Goal: Information Seeking & Learning: Find contact information

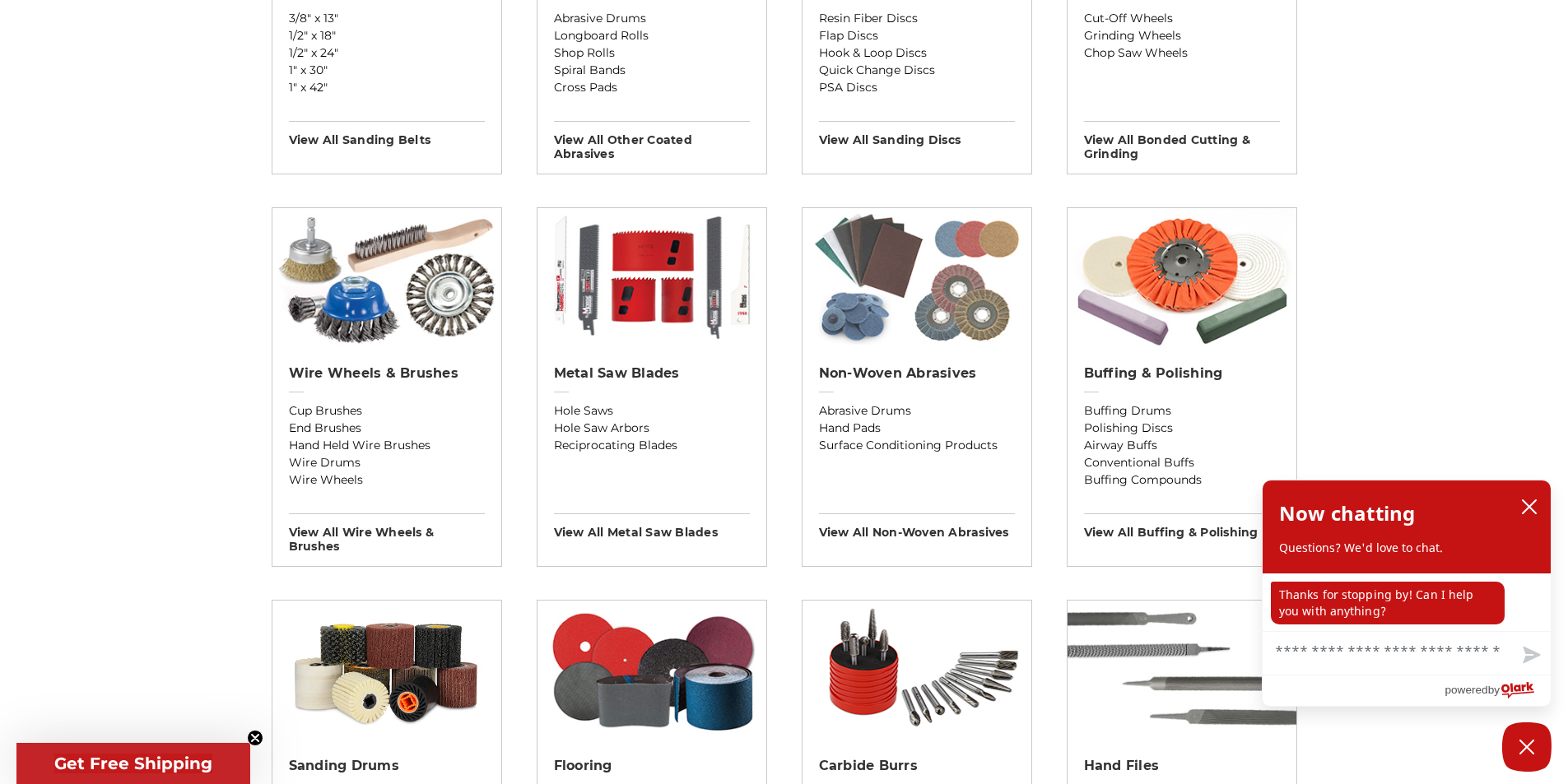
scroll to position [822, 0]
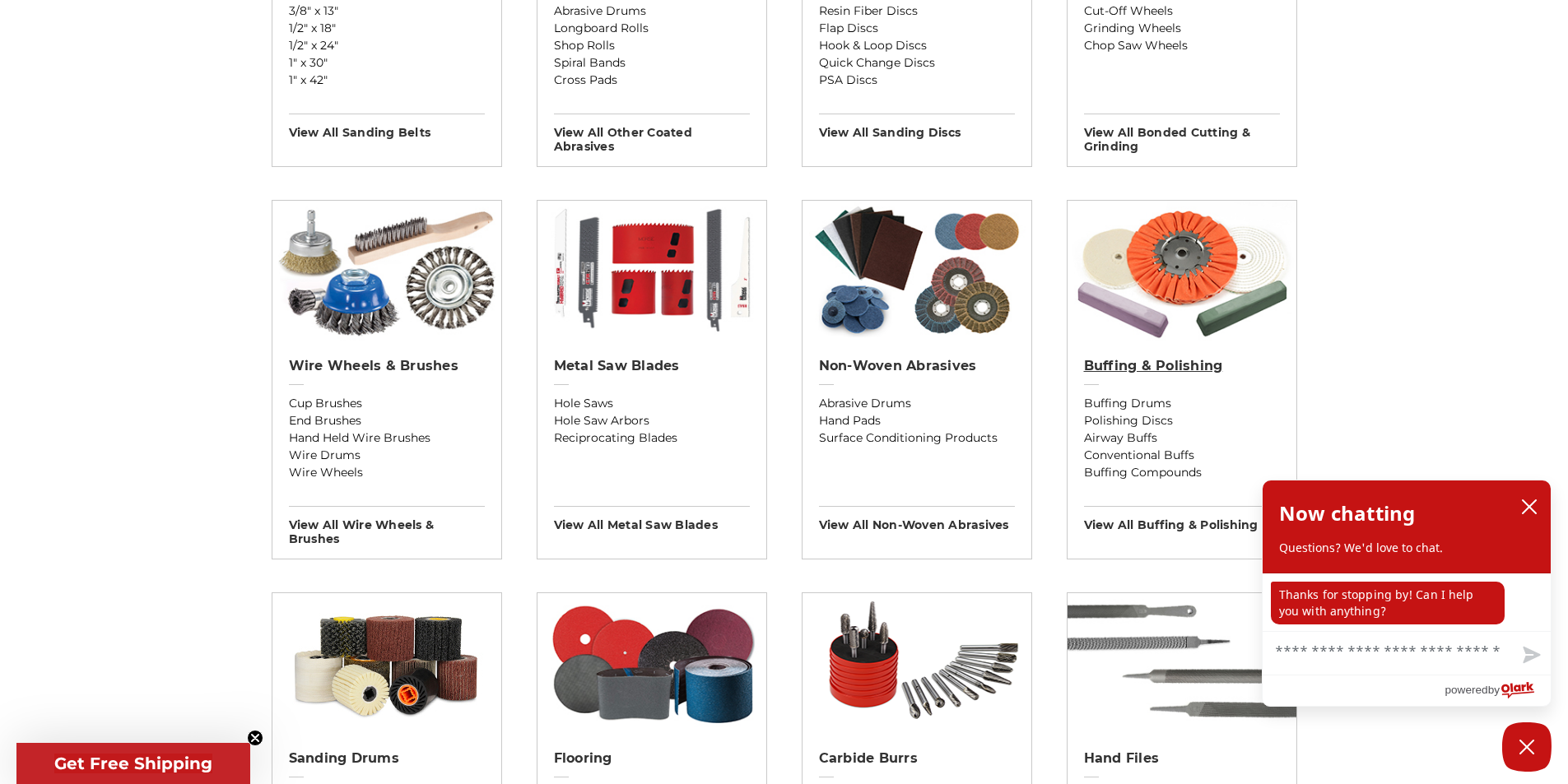
click at [1178, 366] on h2 "Buffing & Polishing" at bounding box center [1181, 366] width 196 height 16
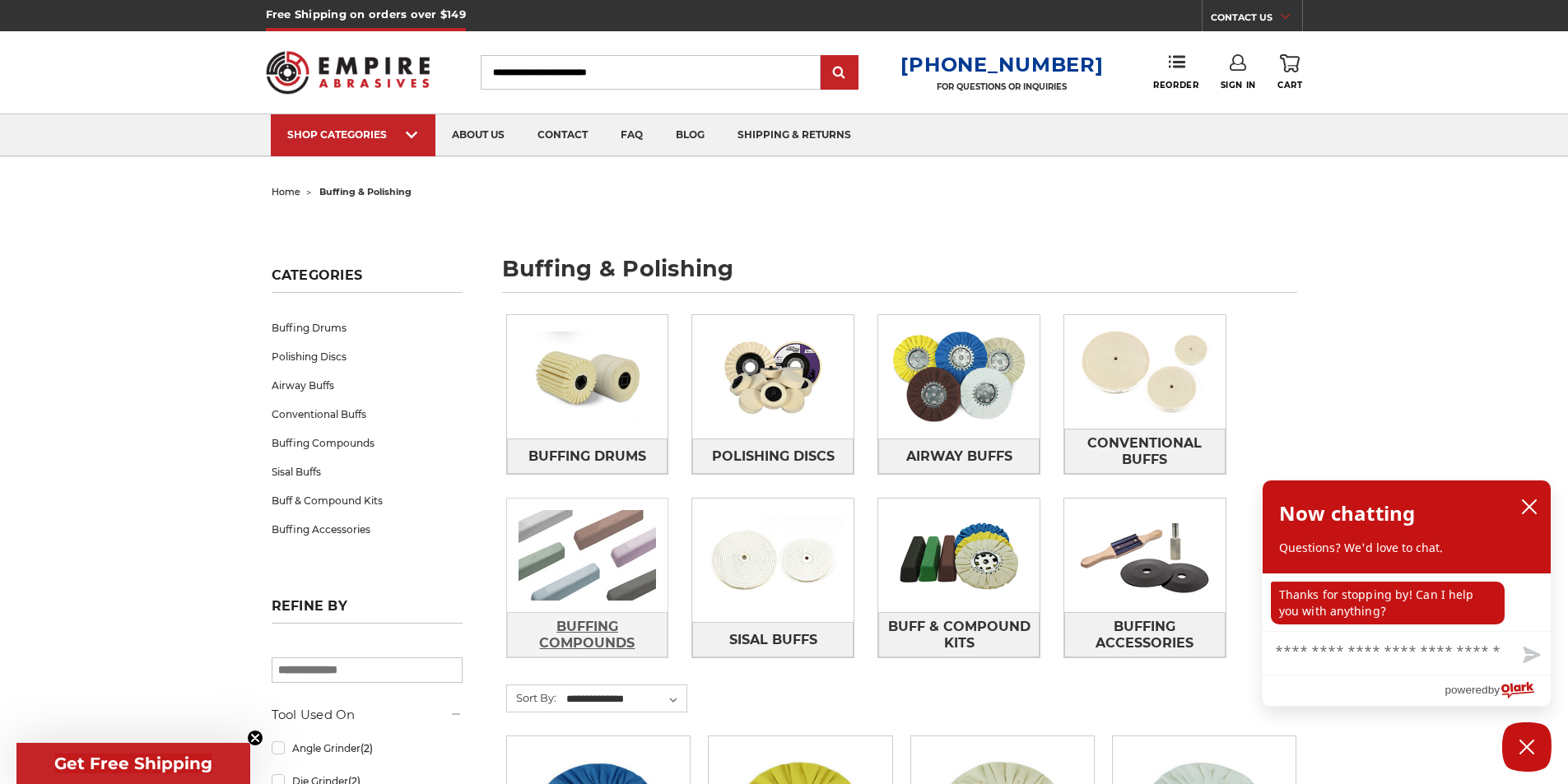
click at [580, 635] on span "Buffing Compounds" at bounding box center [588, 634] width 159 height 44
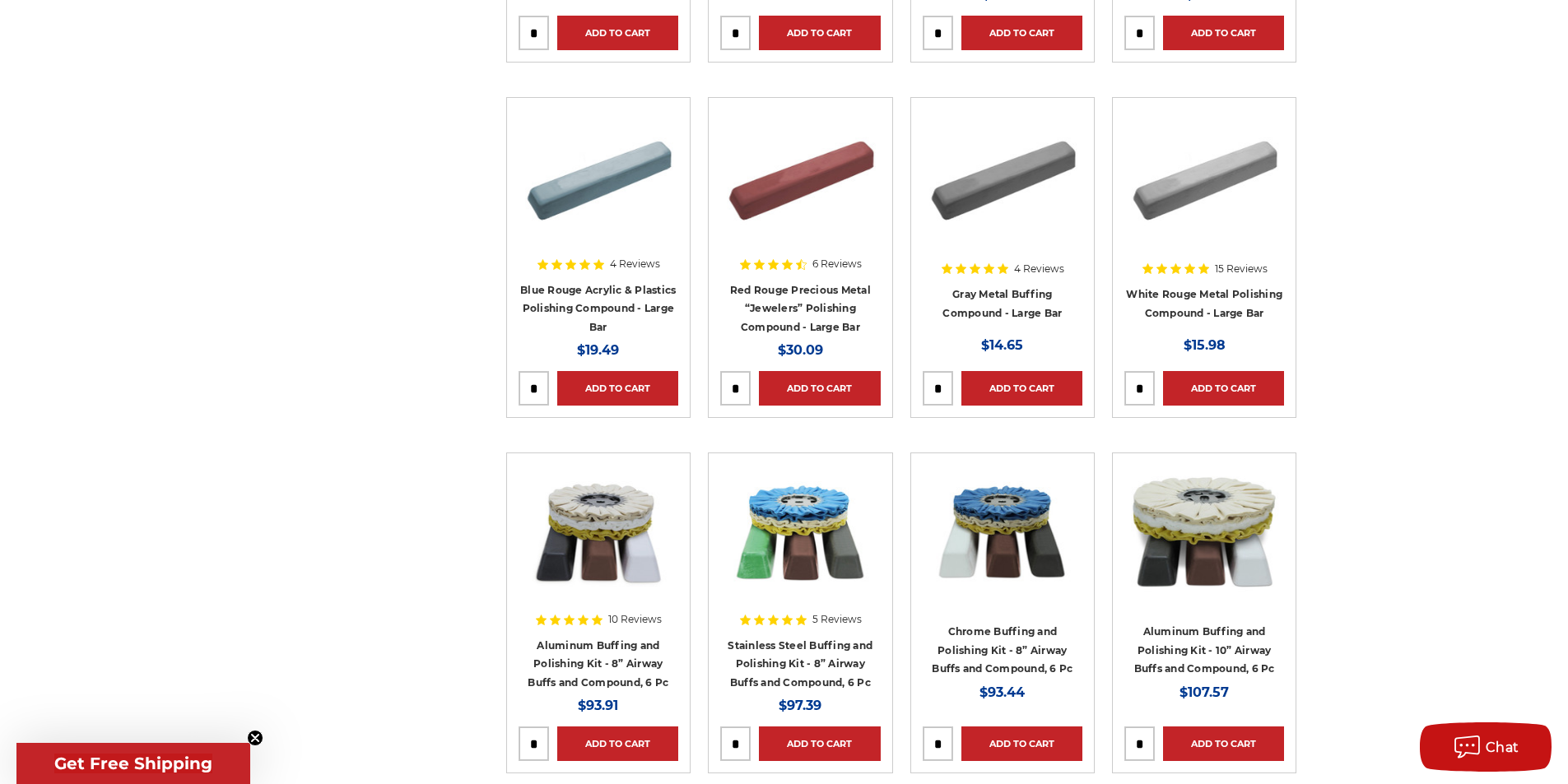
scroll to position [576, 0]
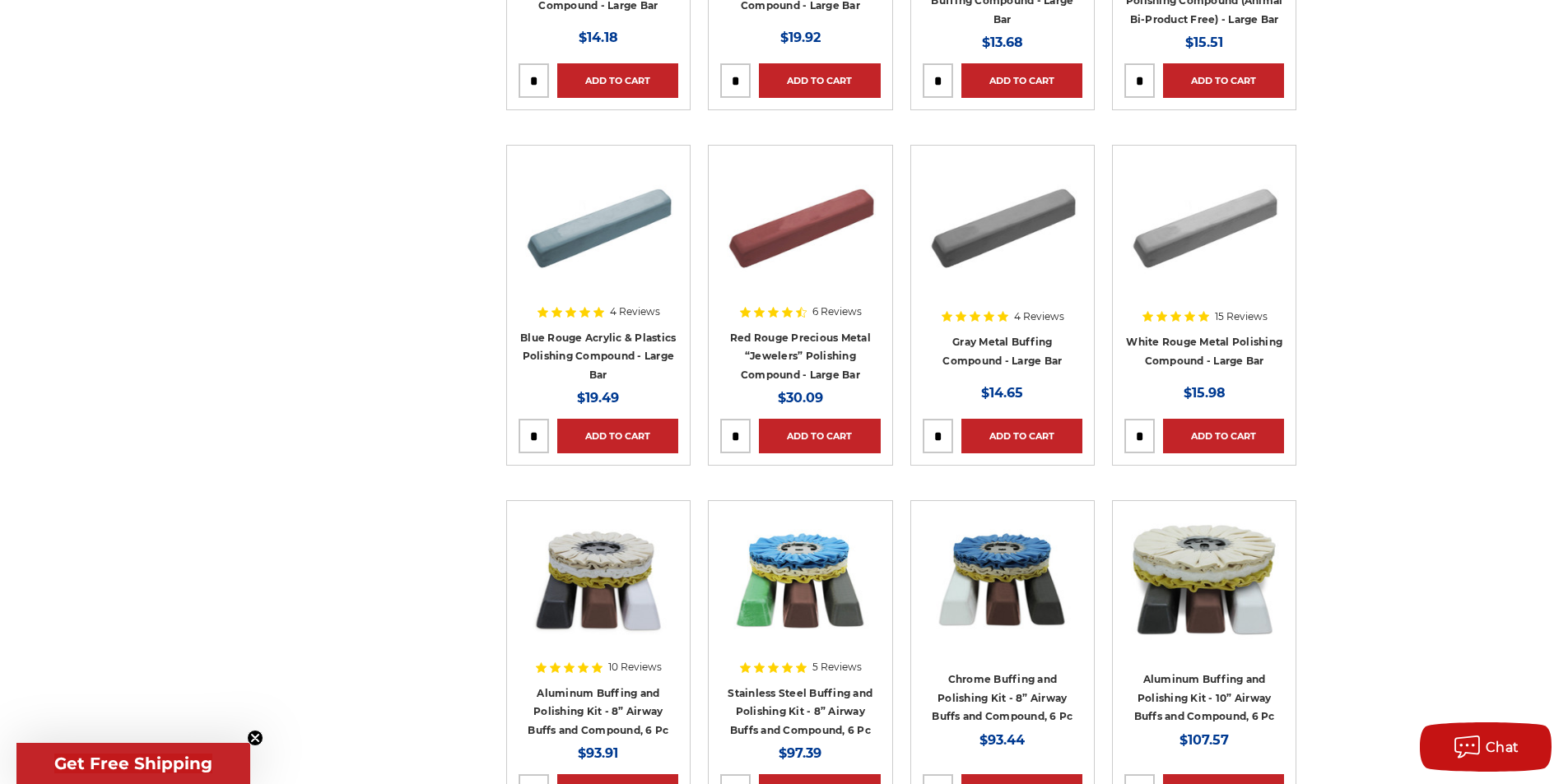
click at [1210, 212] on img at bounding box center [1204, 223] width 159 height 132
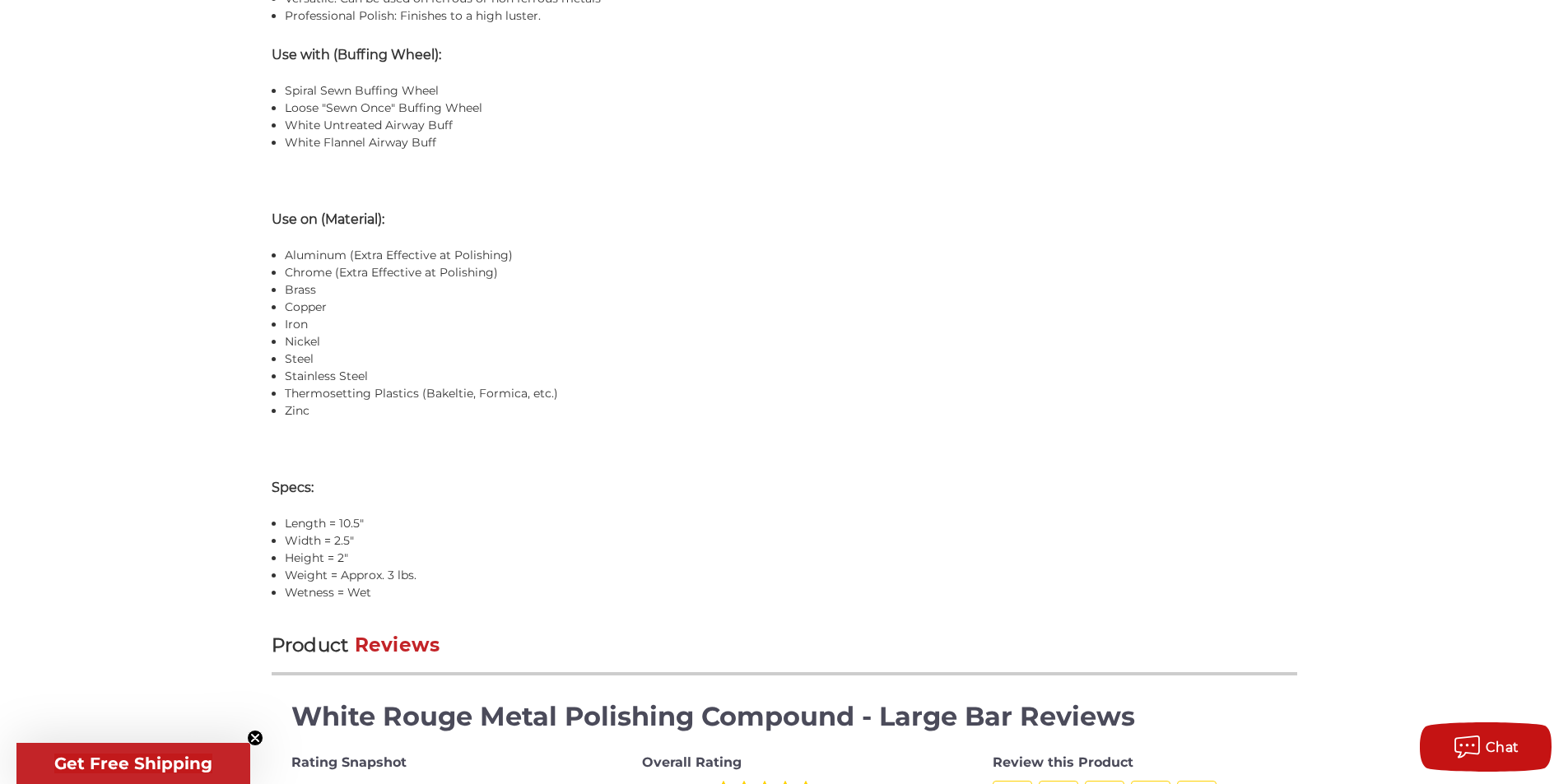
scroll to position [1398, 0]
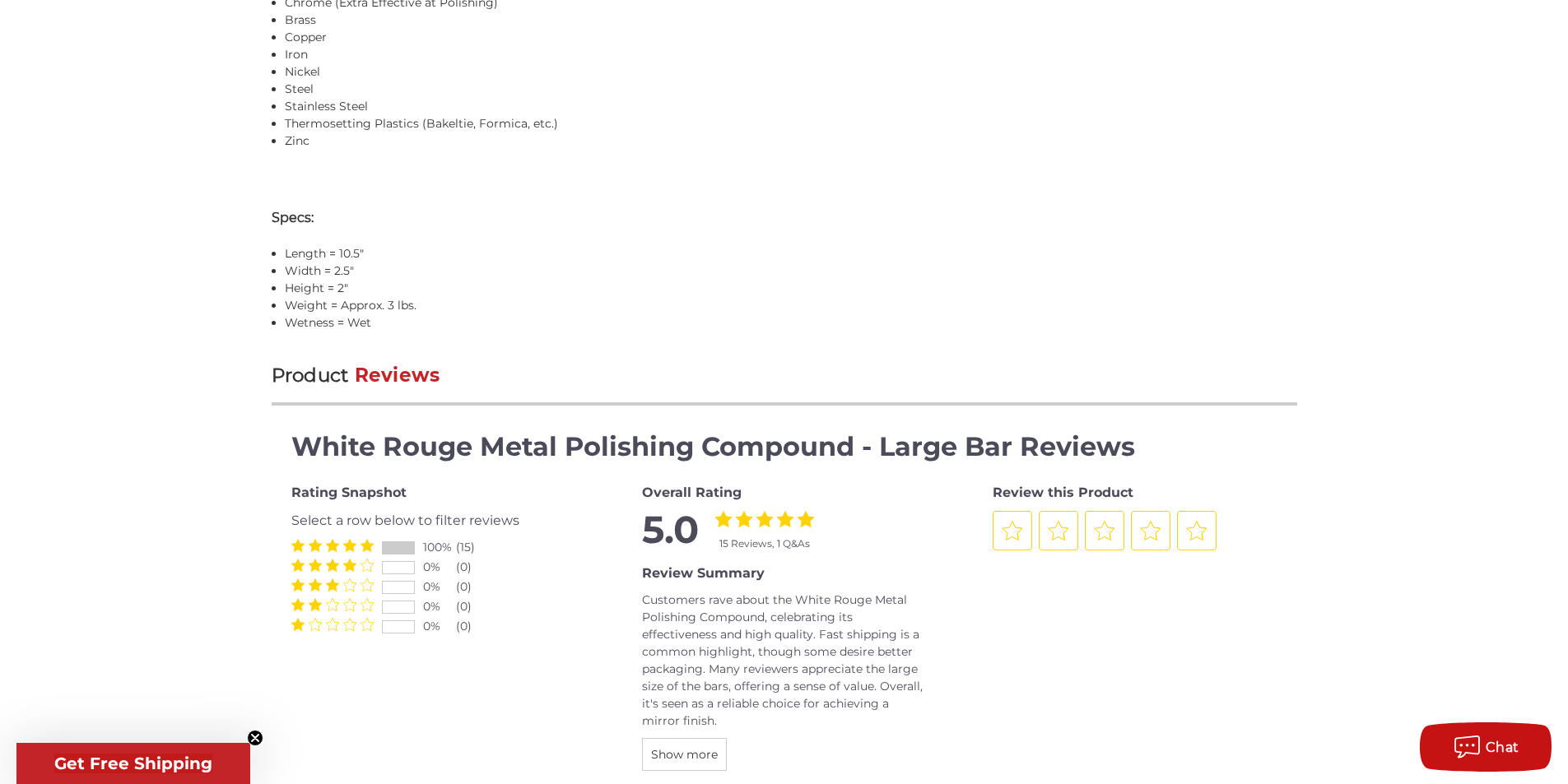
drag, startPoint x: 706, startPoint y: 236, endPoint x: 706, endPoint y: 218, distance: 18.0
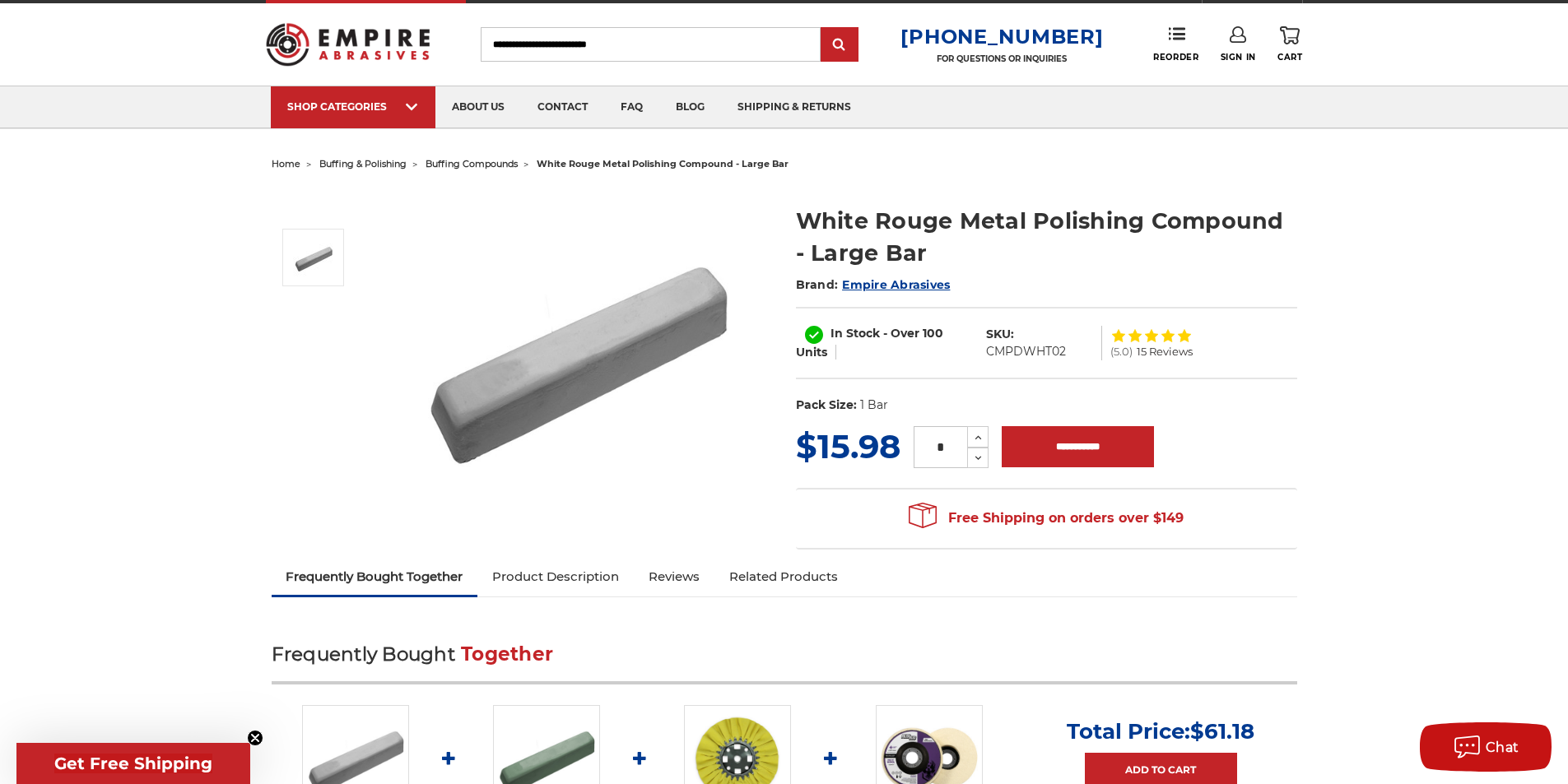
scroll to position [0, 0]
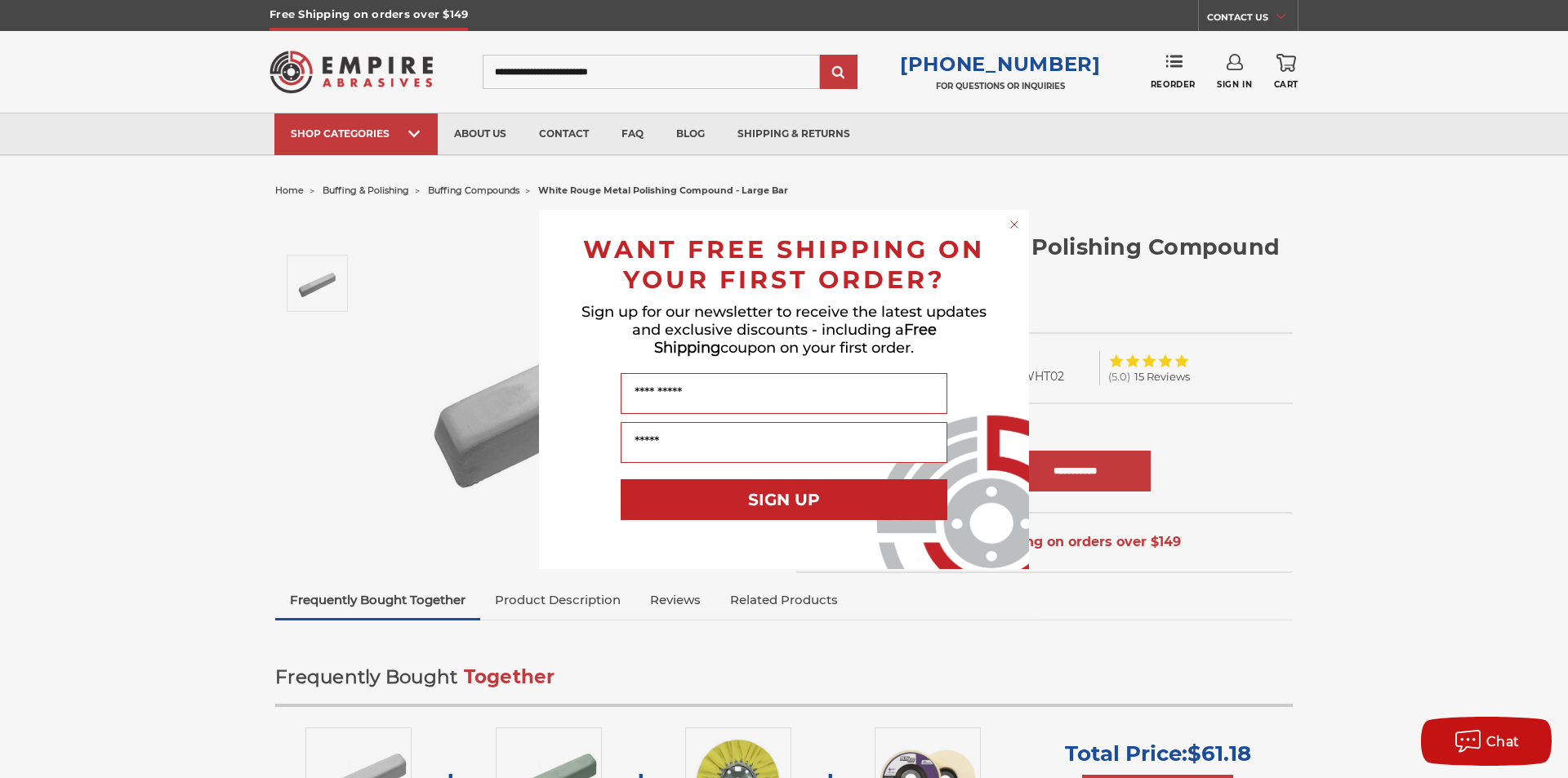
click at [1528, 307] on div "Close dialog WANT FREE SHIPPING ON YOUR FIRST ORDER? Sign up for our newsletter…" at bounding box center [784, 389] width 1568 height 778
click at [1017, 226] on icon "Close dialog" at bounding box center [1014, 224] width 7 height 7
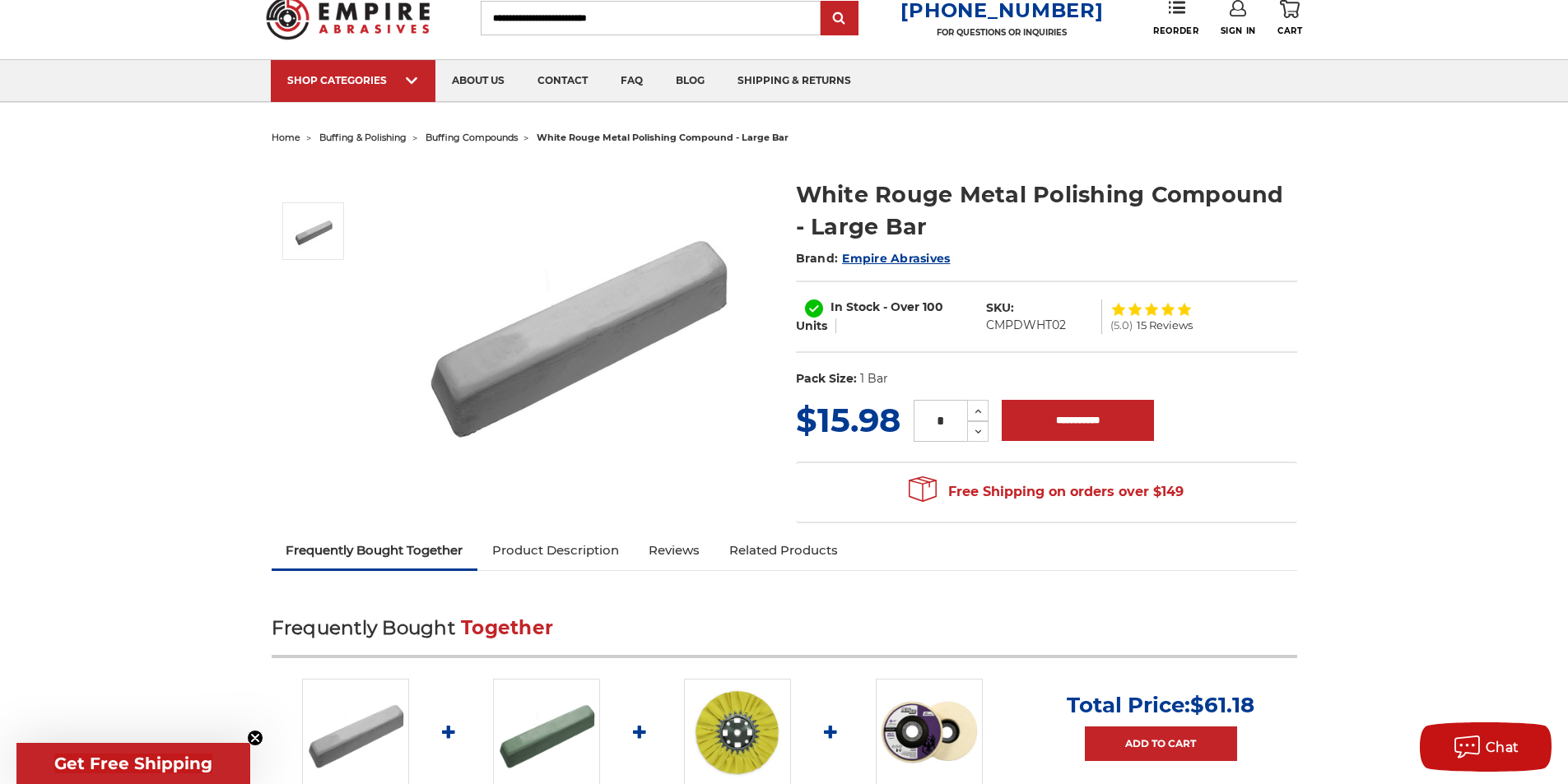
scroll to position [82, 0]
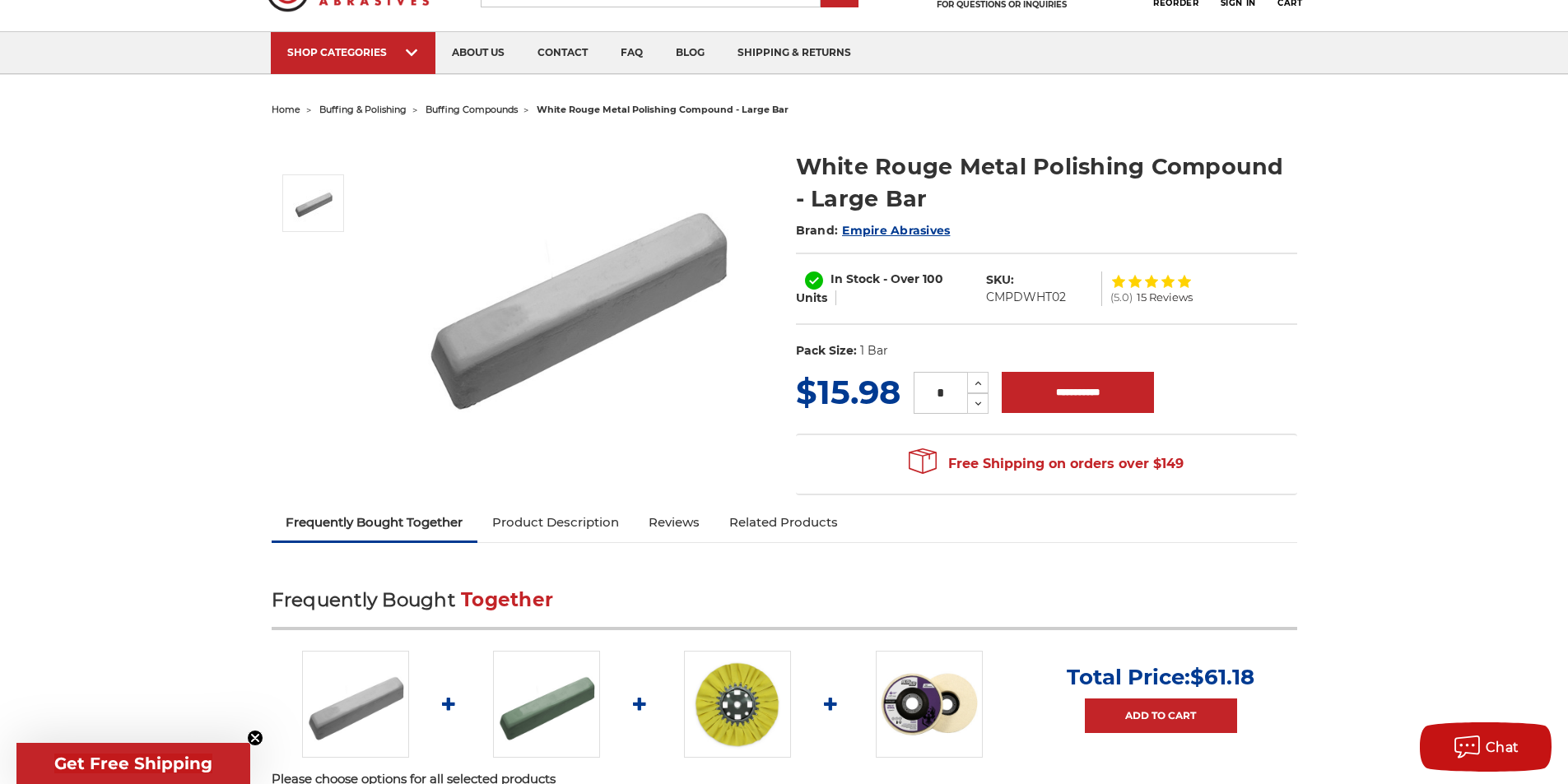
click at [574, 525] on link "Product Description" at bounding box center [556, 522] width 156 height 36
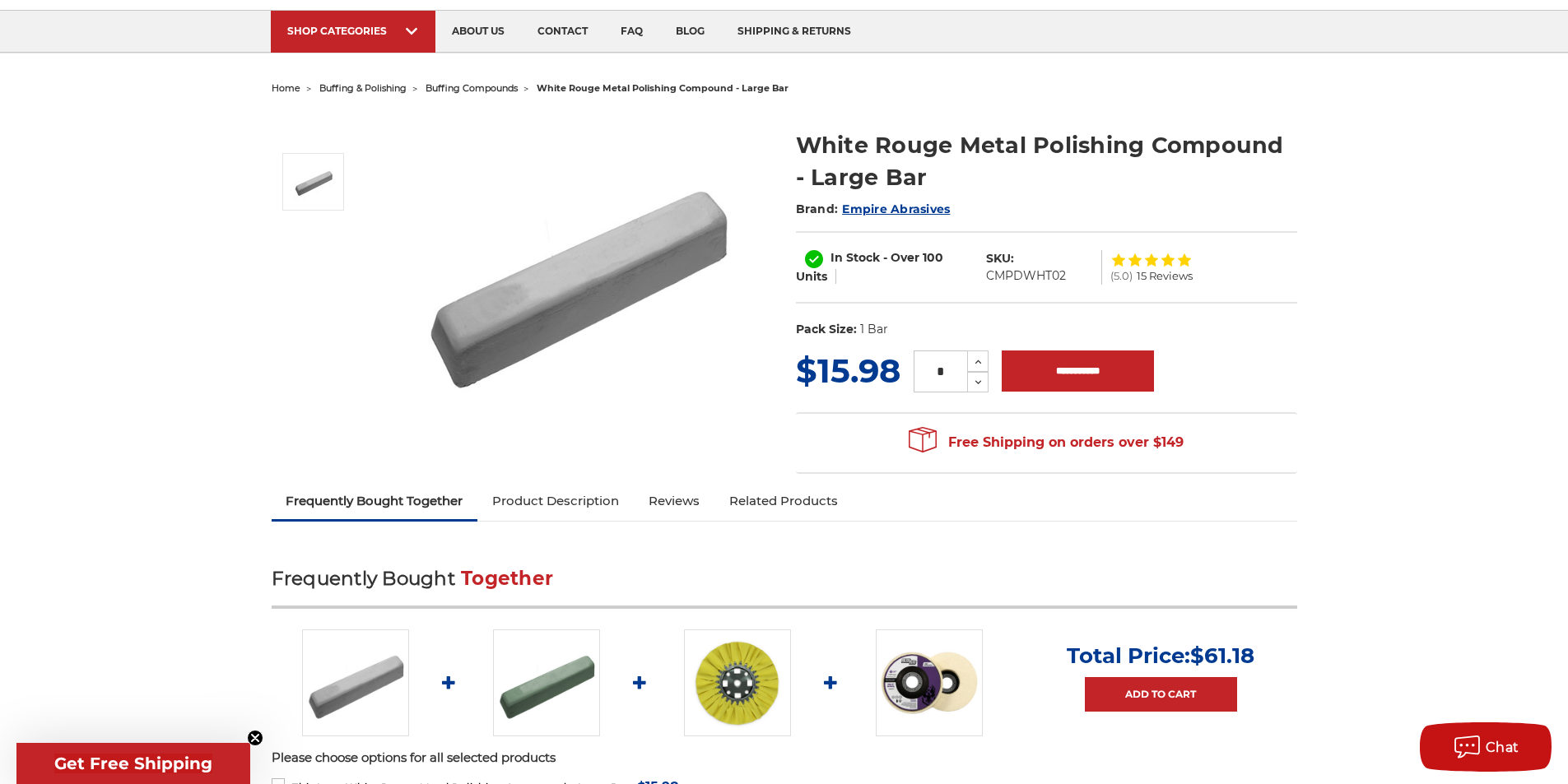
scroll to position [0, 0]
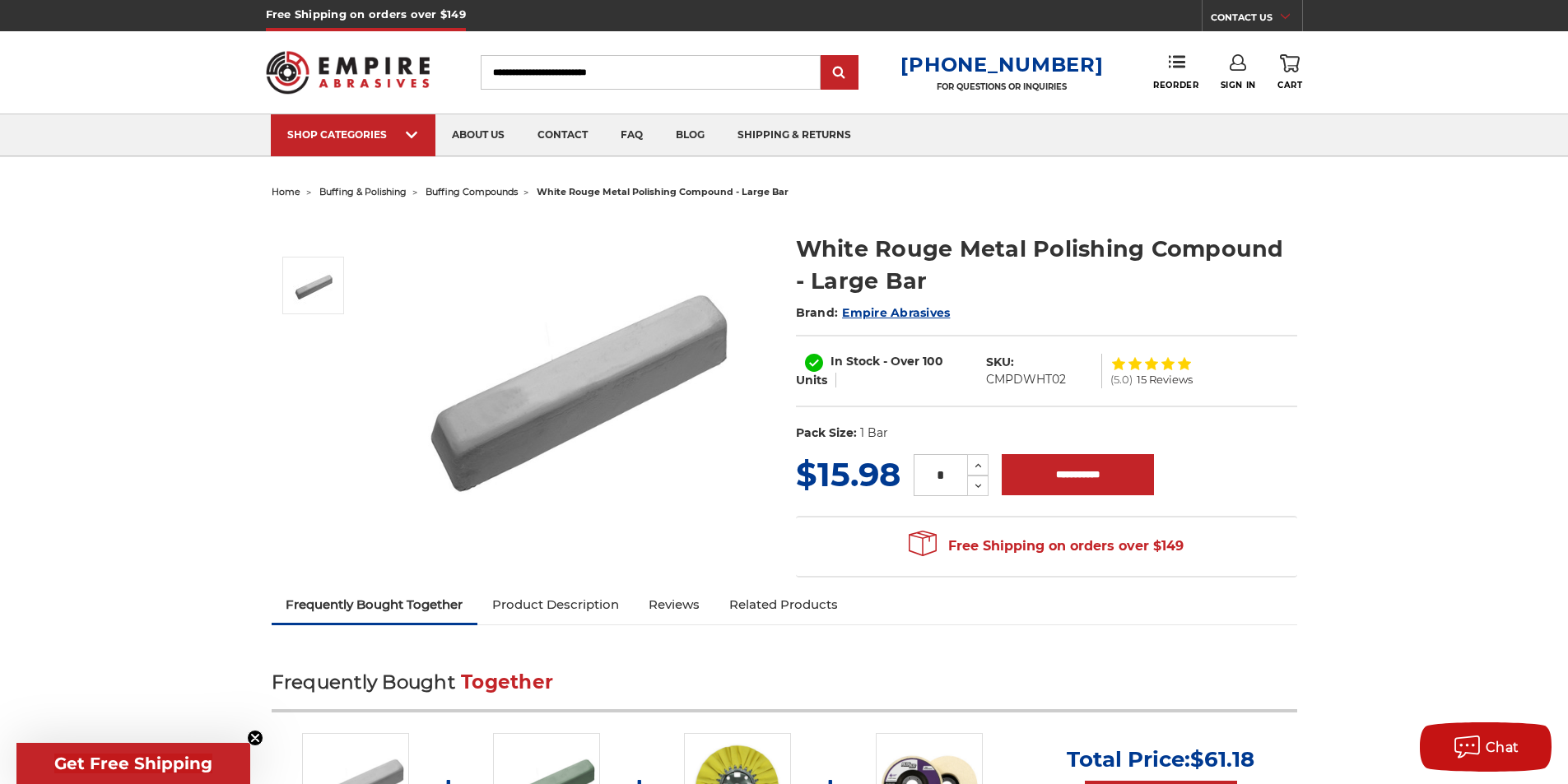
click at [849, 252] on h1 "White Rouge Metal Polishing Compound - Large Bar" at bounding box center [1046, 265] width 501 height 64
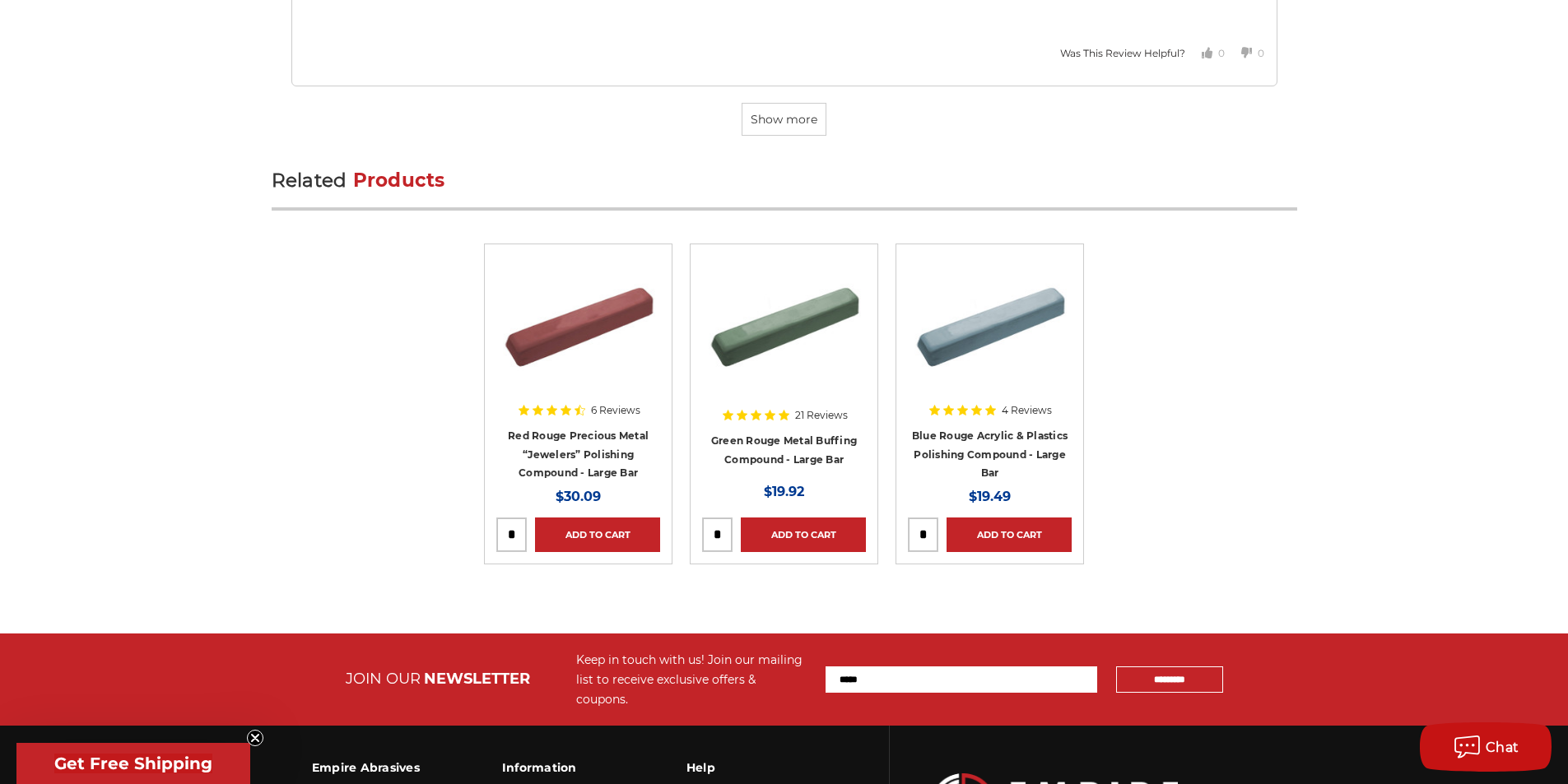
scroll to position [5564, 0]
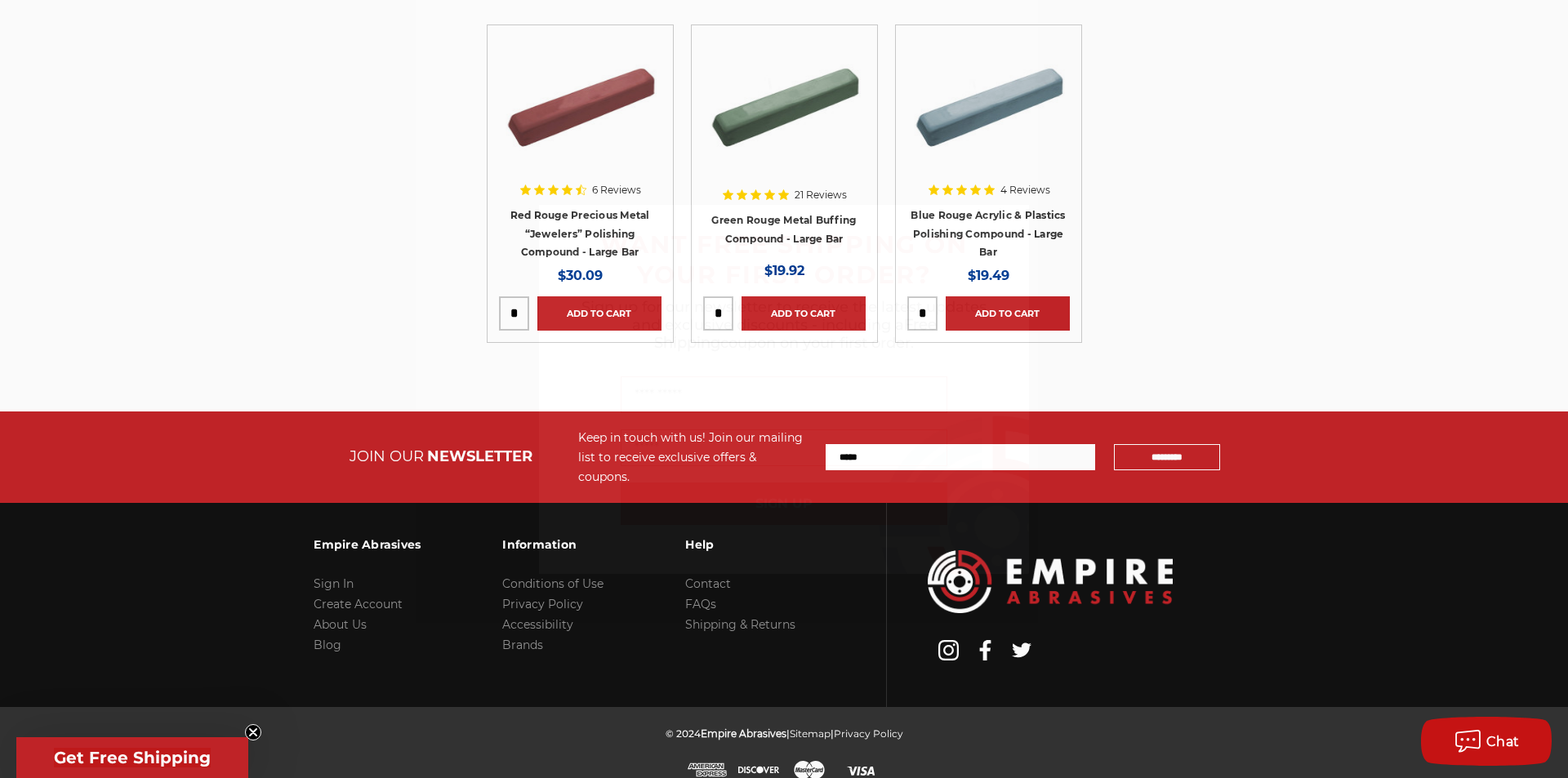
click at [1014, 214] on icon "Close dialog" at bounding box center [1017, 217] width 7 height 7
click at [716, 576] on link "Contact" at bounding box center [704, 583] width 46 height 15
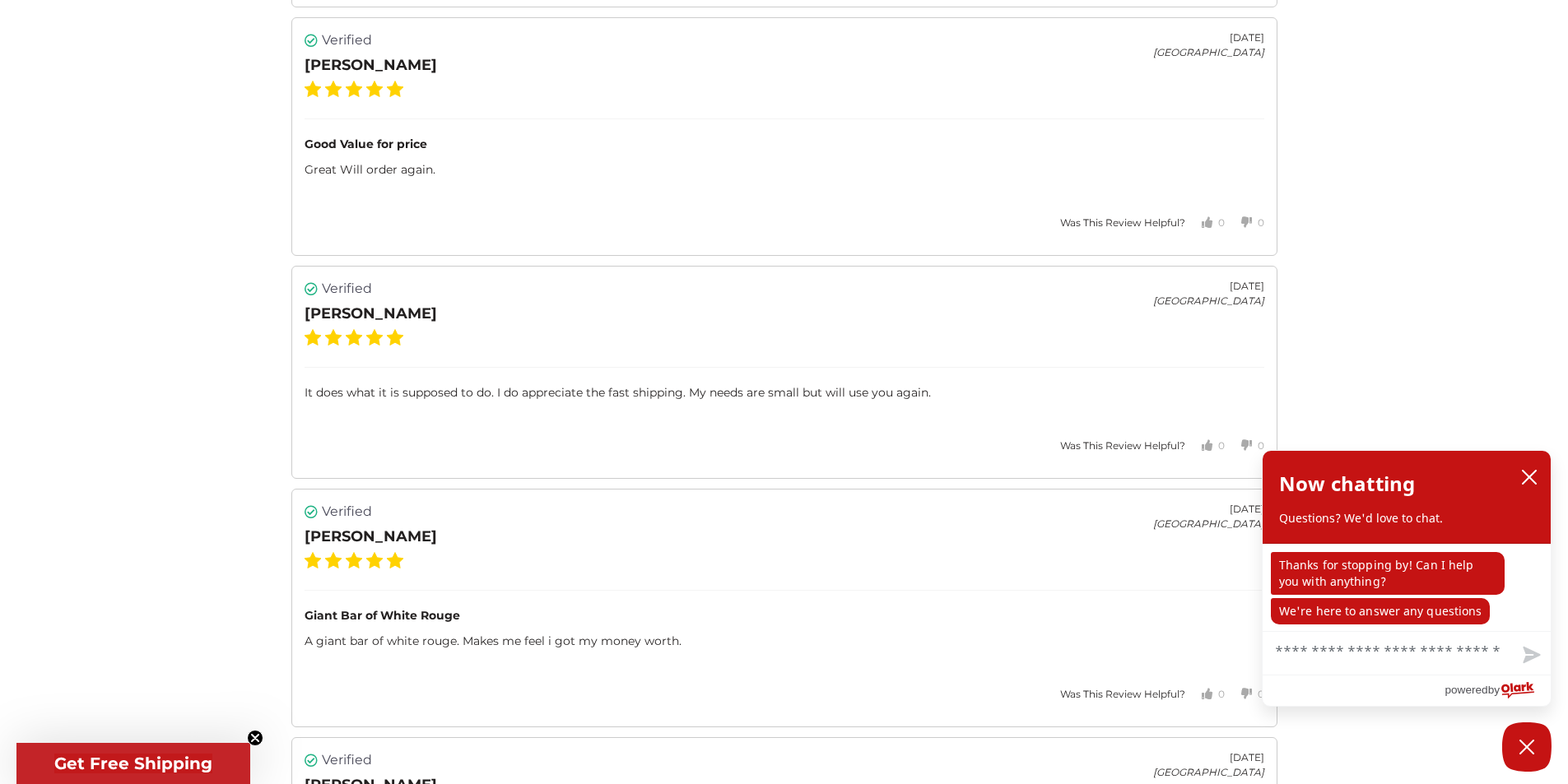
scroll to position [3838, 0]
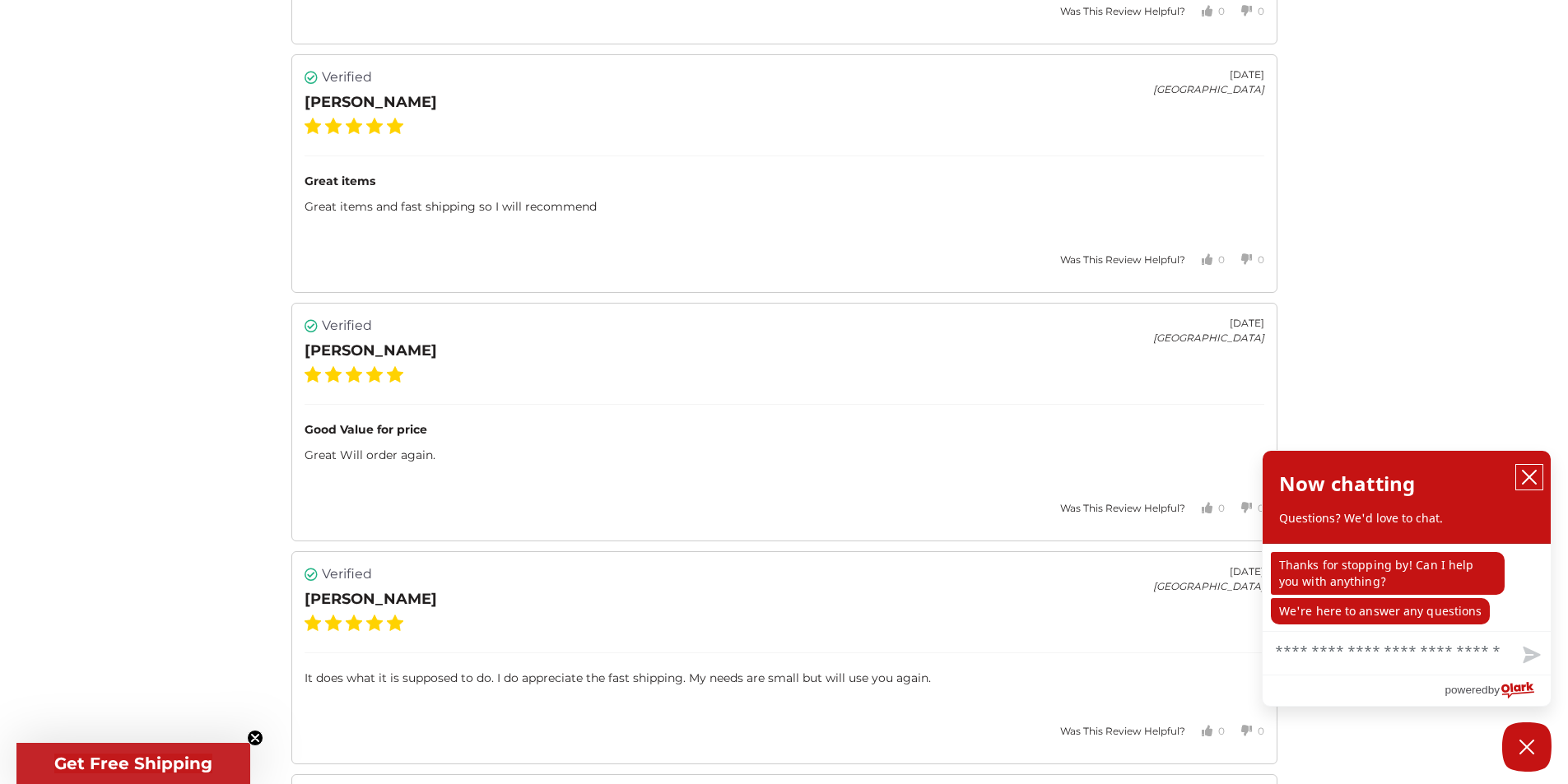
click at [1534, 473] on icon "close chatbox" at bounding box center [1528, 476] width 13 height 13
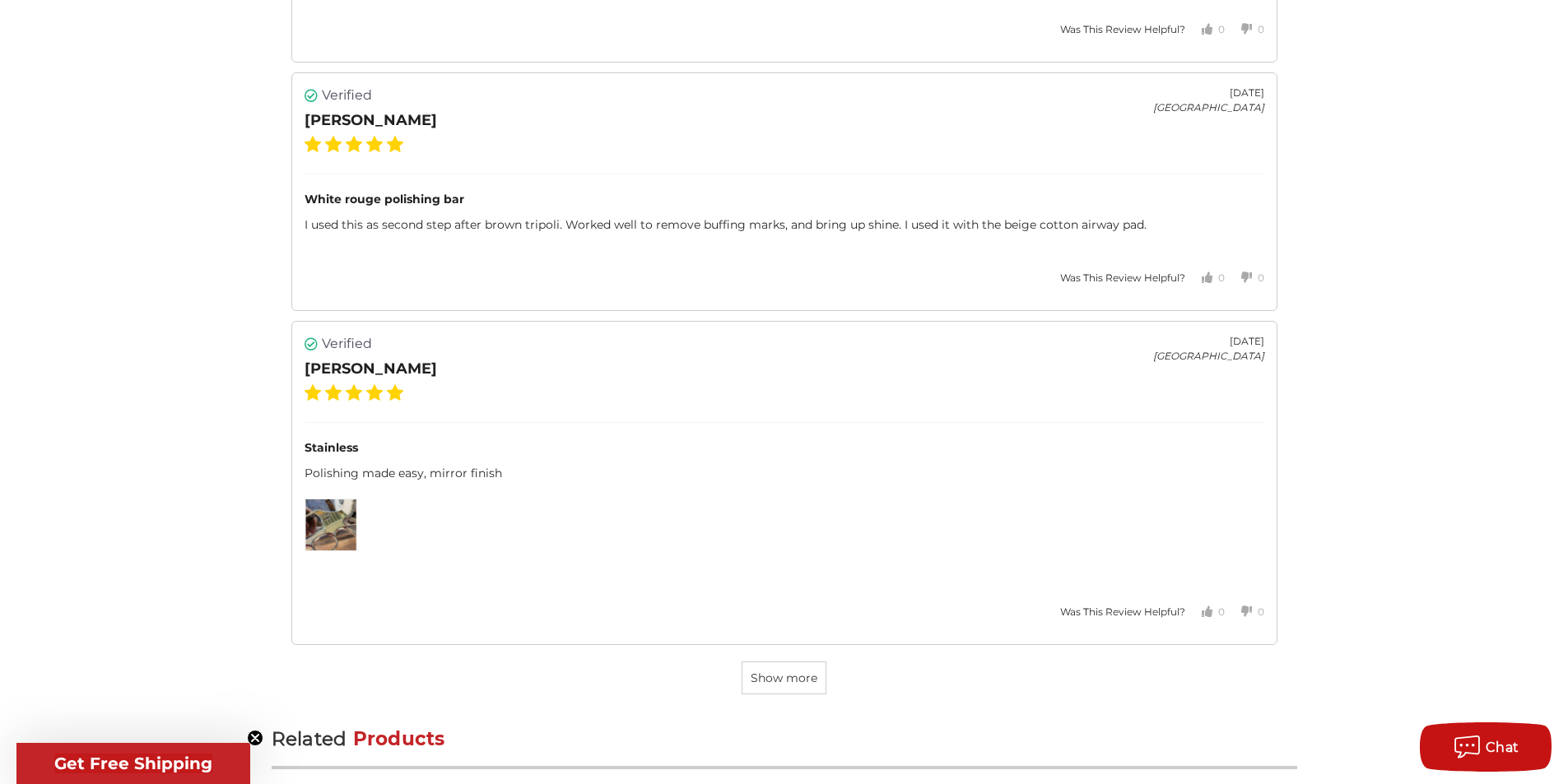
scroll to position [4824, 0]
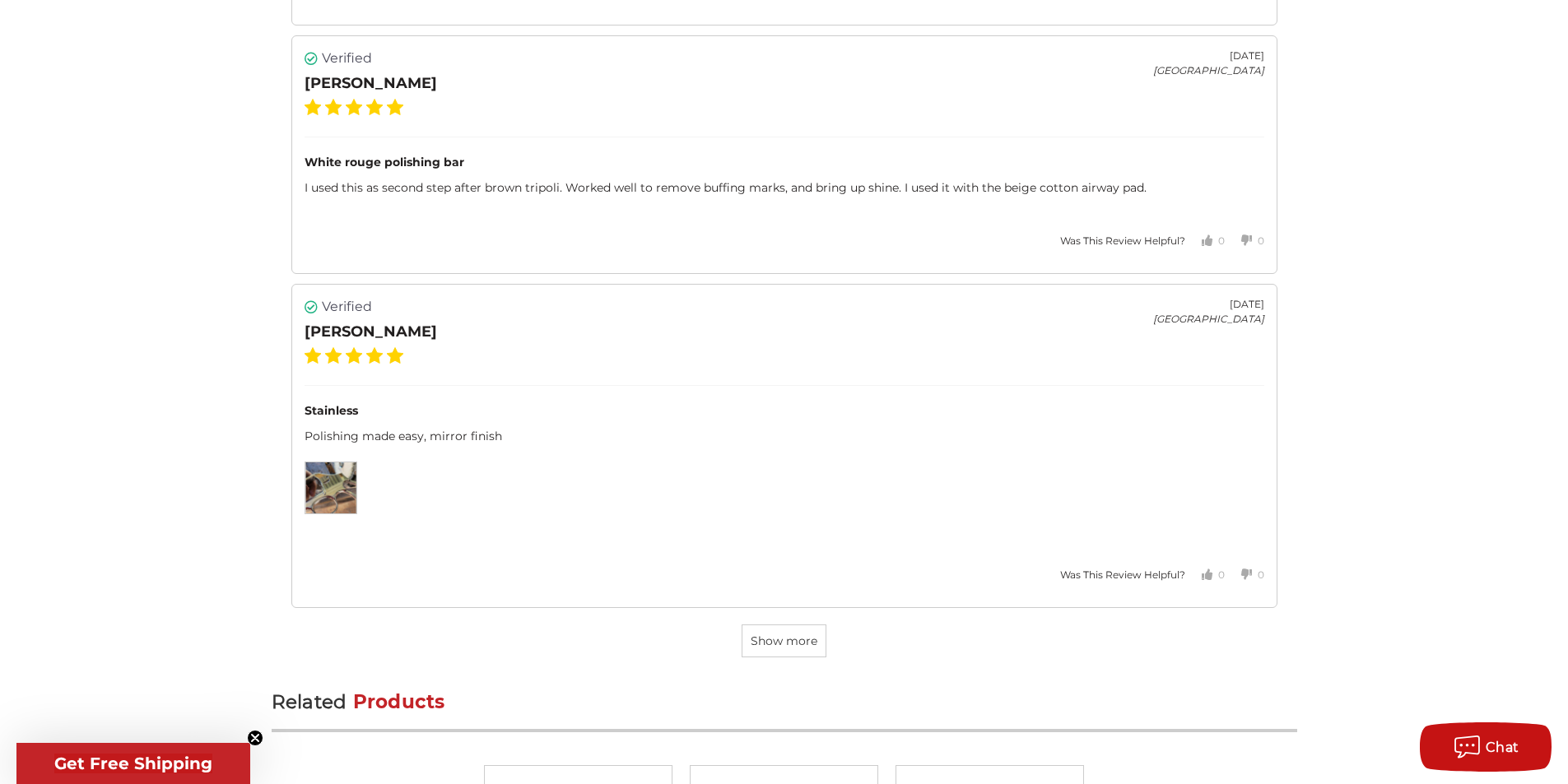
click at [344, 489] on img at bounding box center [330, 488] width 51 height 51
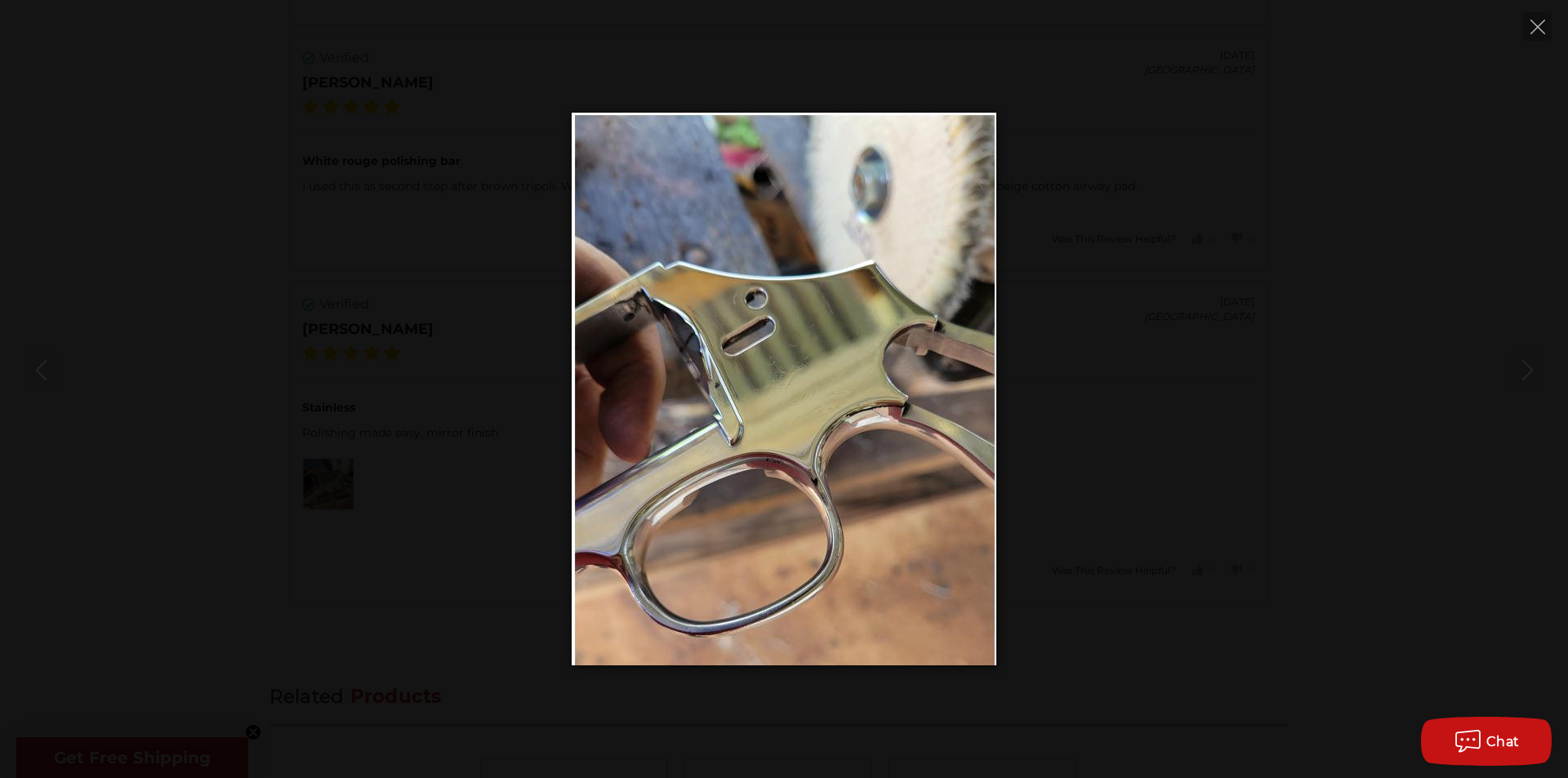
click at [819, 426] on img at bounding box center [784, 389] width 425 height 553
click at [1534, 25] on icon "Close" at bounding box center [1537, 27] width 15 height 15
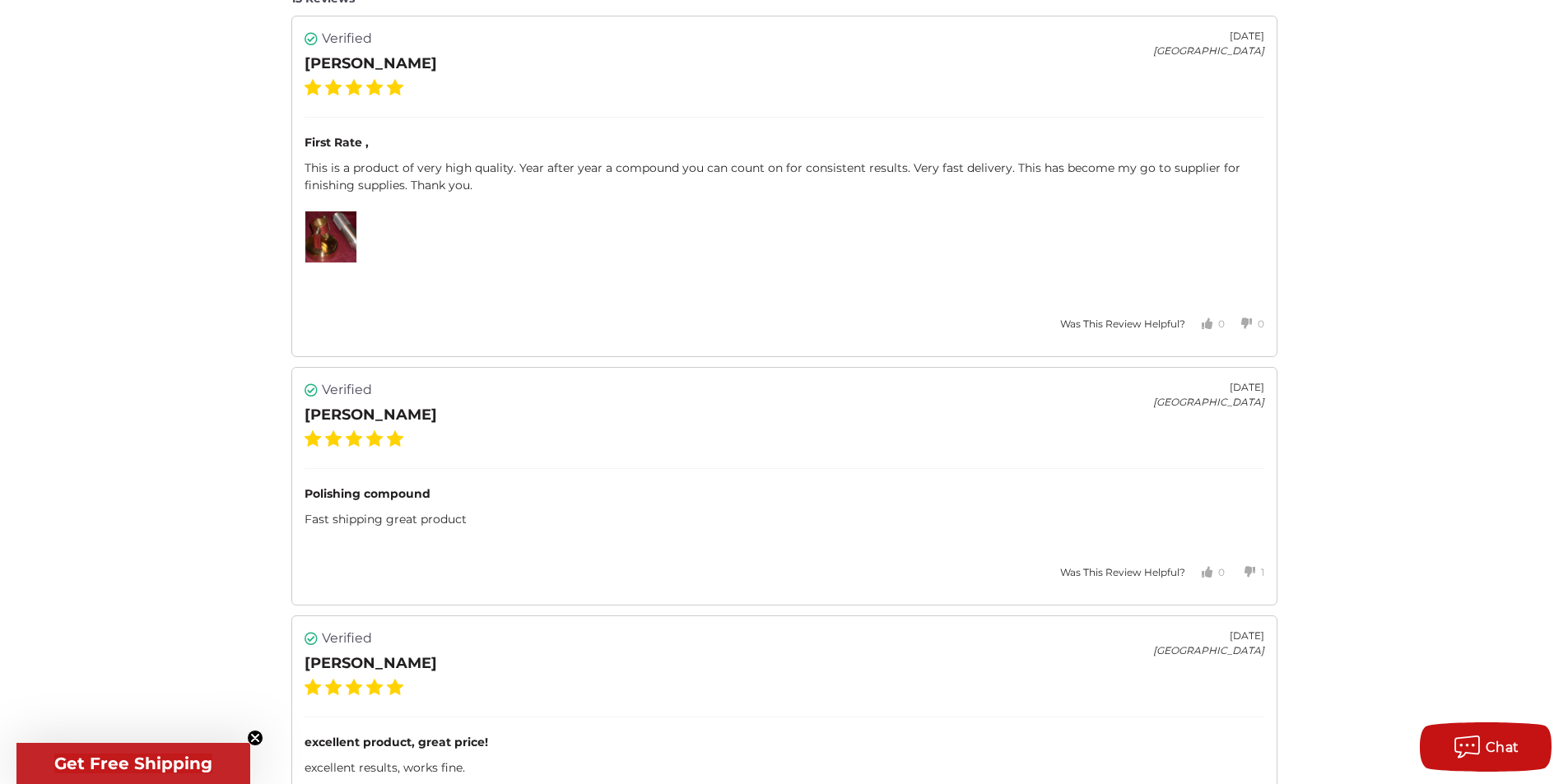
scroll to position [2769, 0]
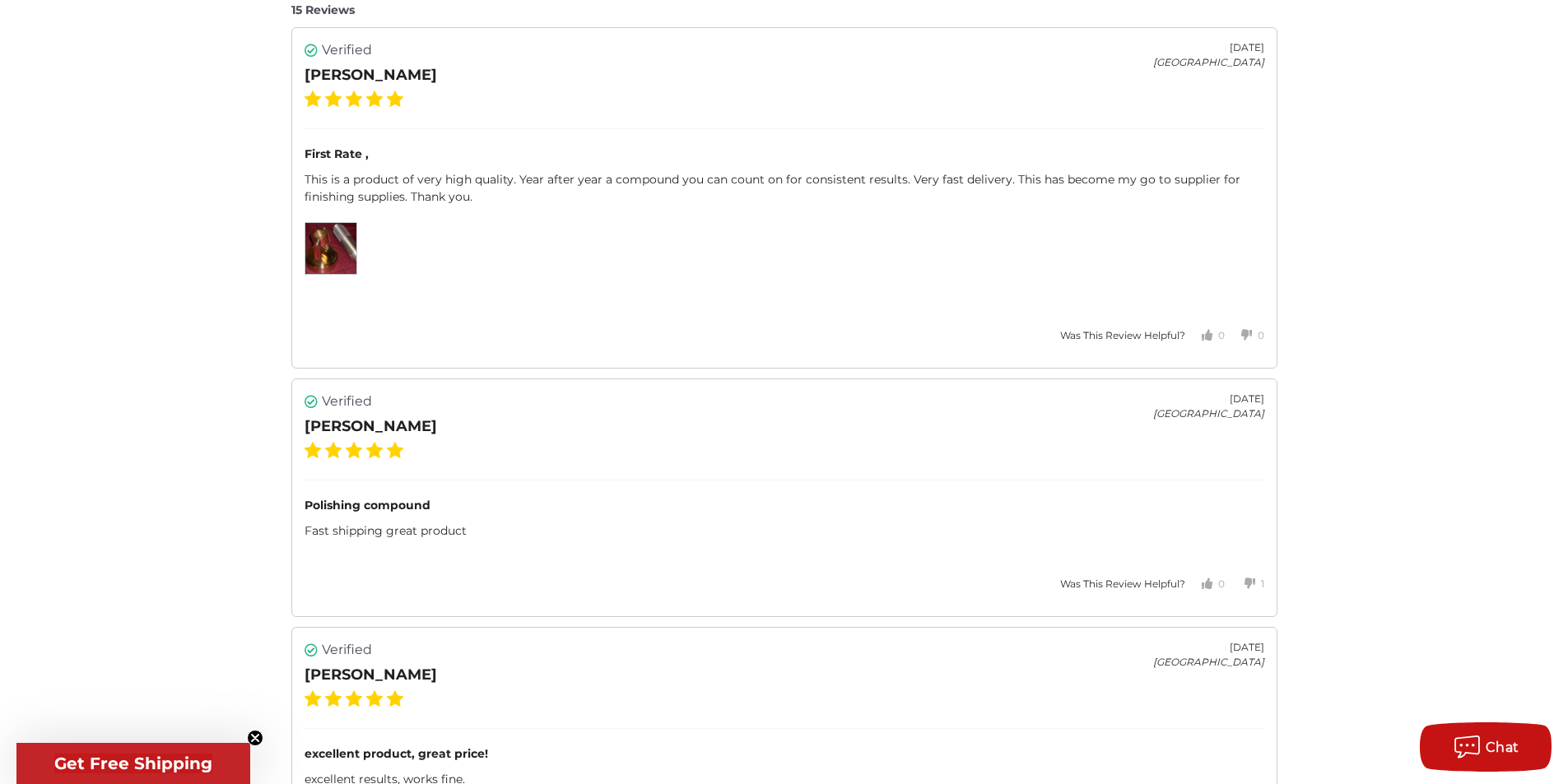
click at [328, 254] on img at bounding box center [330, 248] width 51 height 51
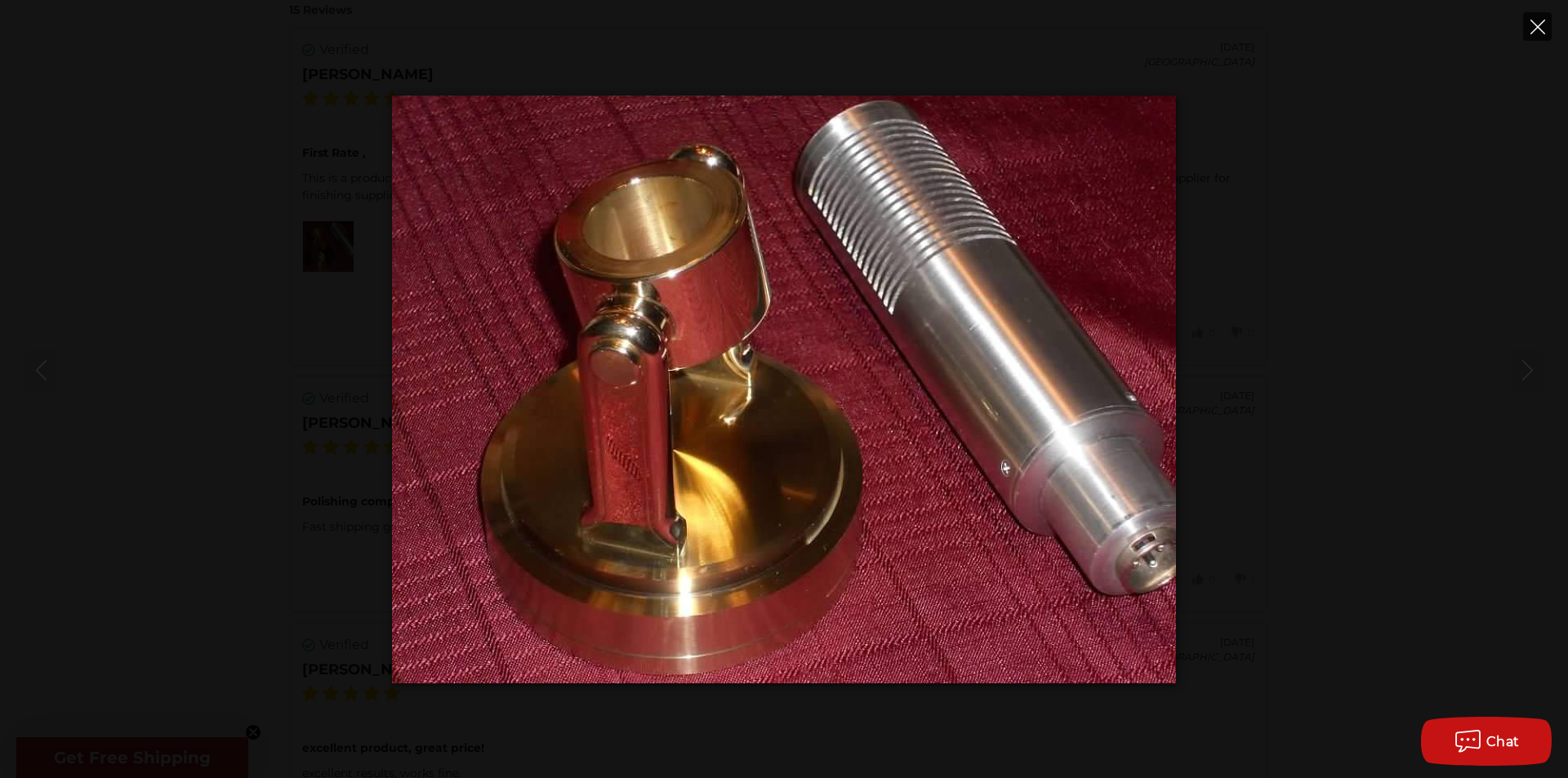
click at [1543, 37] on button "Close" at bounding box center [1537, 26] width 28 height 28
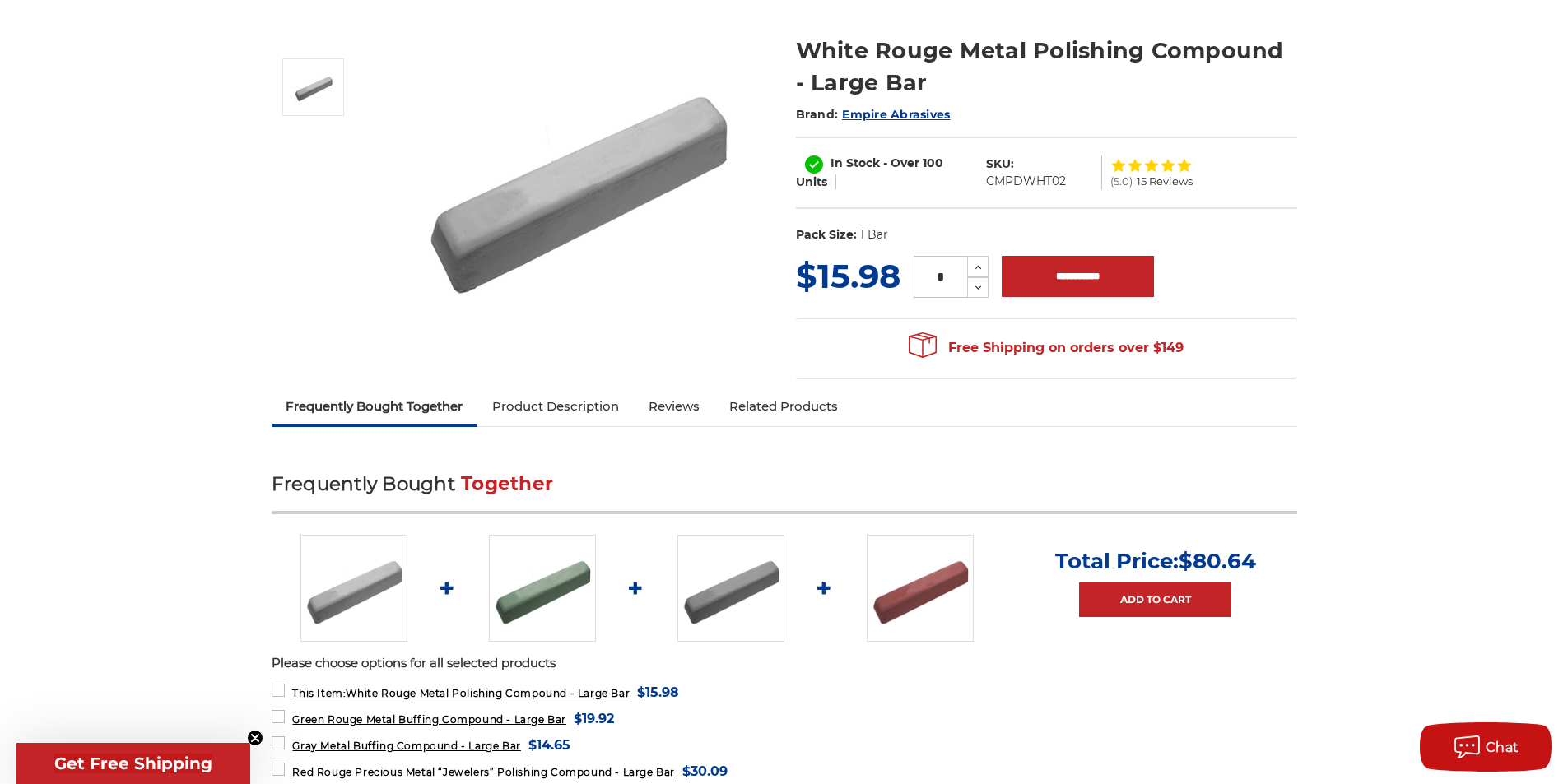
scroll to position [0, 0]
